Goal: Find specific page/section

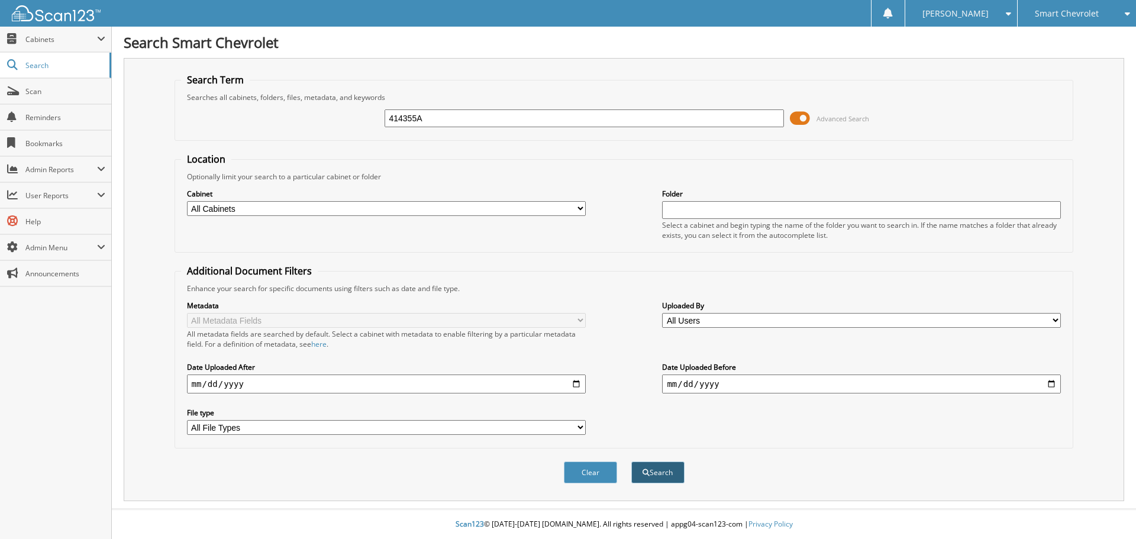
type input "414355A"
click at [648, 478] on button "Search" at bounding box center [657, 473] width 53 height 22
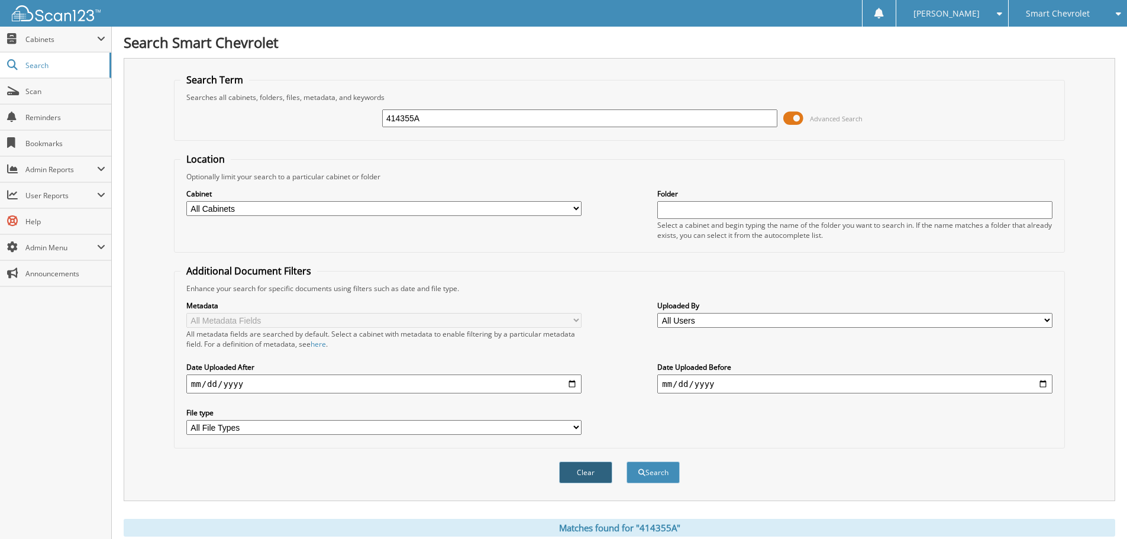
click at [602, 477] on button "Clear" at bounding box center [585, 473] width 53 height 22
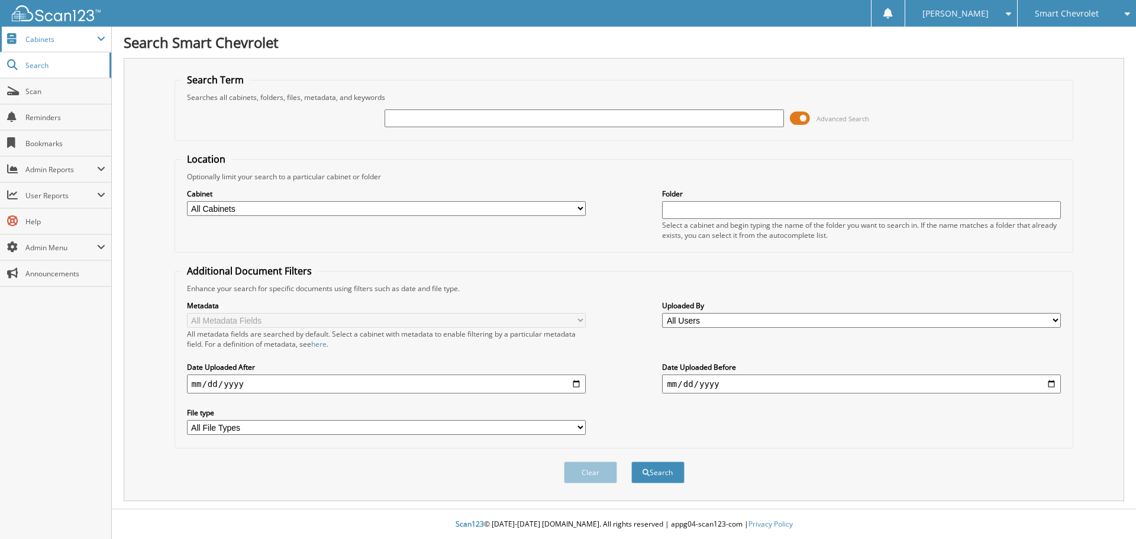
click at [72, 39] on span "Cabinets" at bounding box center [61, 39] width 72 height 10
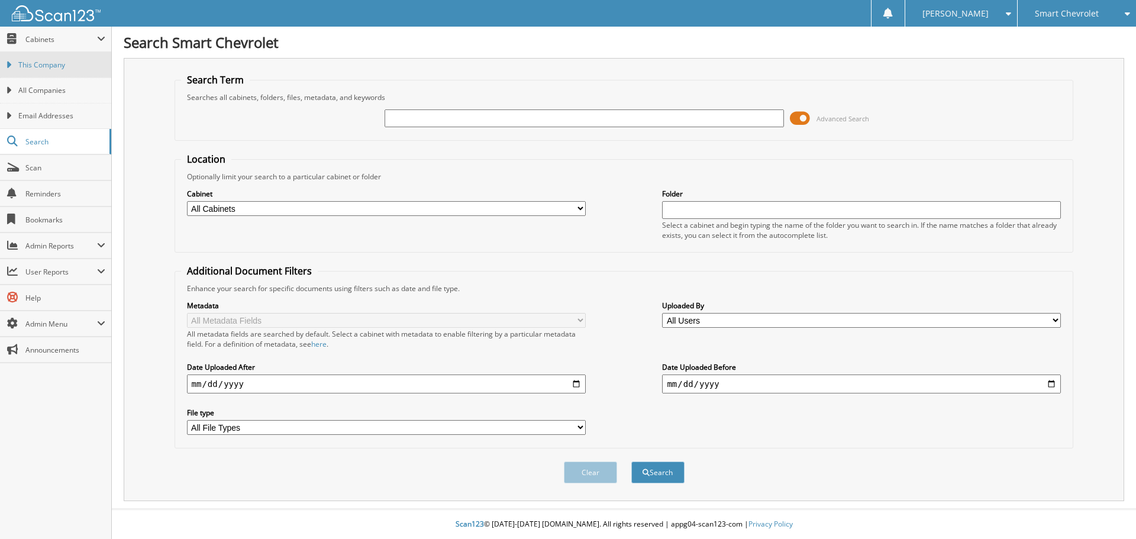
click at [65, 75] on link "This Company" at bounding box center [55, 64] width 111 height 25
